Goal: Navigation & Orientation: Understand site structure

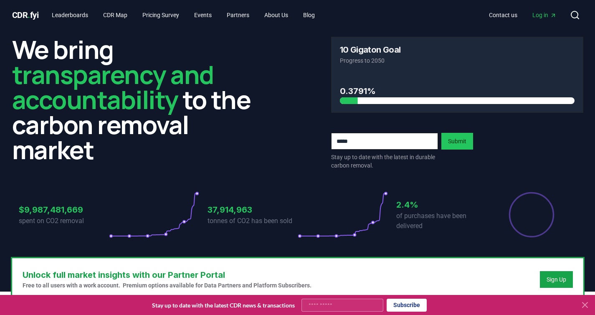
click at [586, 306] on icon at bounding box center [585, 305] width 10 height 10
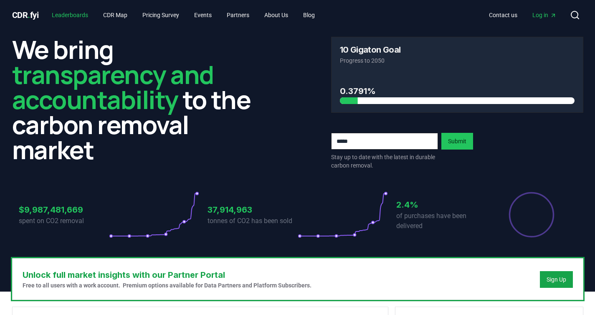
click at [80, 13] on link "Leaderboards" at bounding box center [70, 15] width 50 height 15
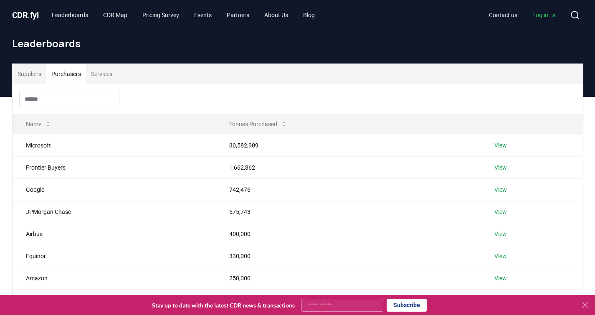
click at [56, 78] on button "Purchasers" at bounding box center [66, 74] width 40 height 20
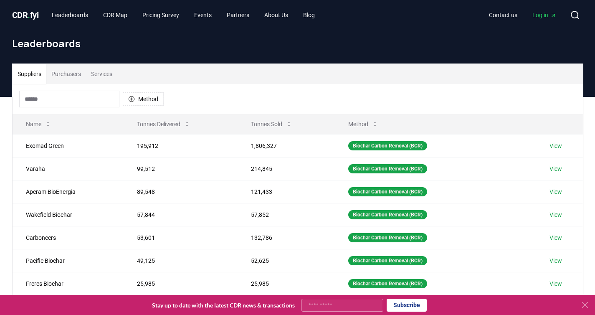
click at [35, 69] on button "Suppliers" at bounding box center [30, 74] width 34 height 20
click at [81, 70] on button "Purchasers" at bounding box center [66, 74] width 40 height 20
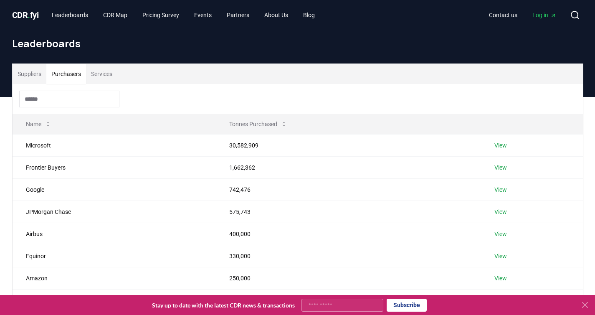
click at [117, 71] on button "Services" at bounding box center [101, 74] width 31 height 20
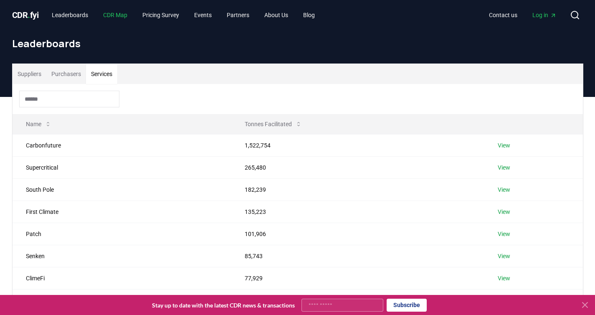
click at [113, 14] on link "CDR Map" at bounding box center [115, 15] width 38 height 15
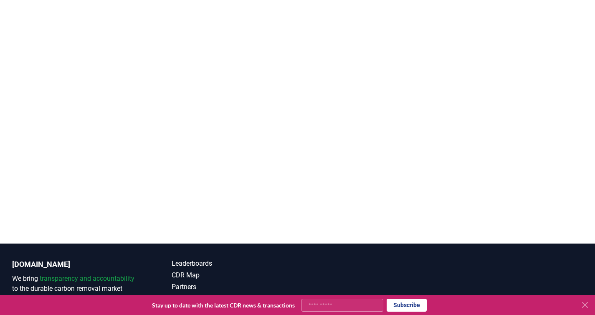
scroll to position [95, 0]
